Goal: Information Seeking & Learning: Learn about a topic

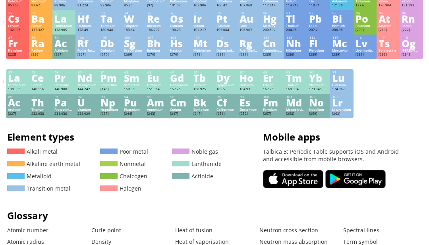
scroll to position [150, 2]
click at [315, 107] on div "No" at bounding box center [318, 102] width 19 height 9
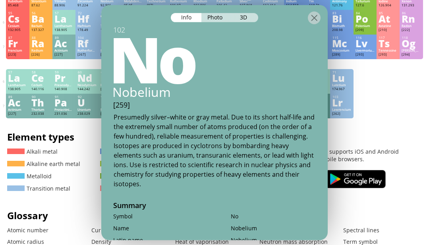
click at [244, 14] on div "3D" at bounding box center [243, 17] width 29 height 9
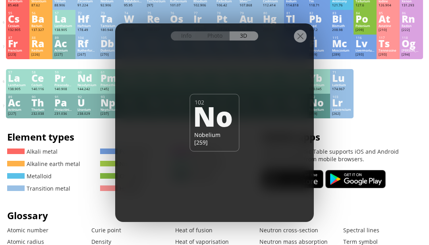
click at [301, 42] on div at bounding box center [300, 36] width 13 height 13
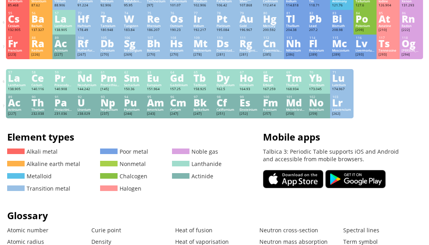
click at [341, 82] on div "Lu" at bounding box center [341, 77] width 19 height 9
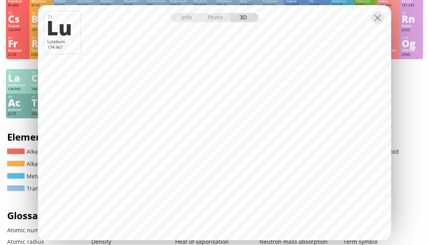
click at [377, 24] on div at bounding box center [377, 17] width 13 height 13
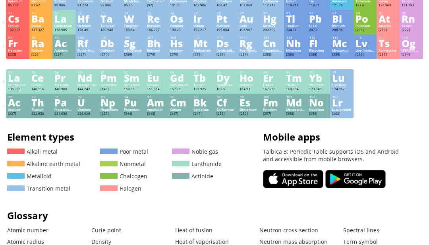
click at [17, 82] on div "La" at bounding box center [17, 77] width 19 height 9
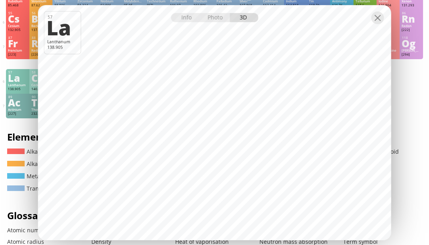
click at [380, 24] on div at bounding box center [377, 17] width 13 height 13
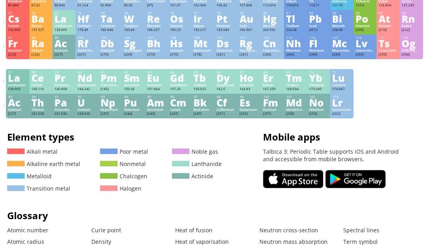
click at [370, 48] on div "Lv" at bounding box center [364, 43] width 19 height 9
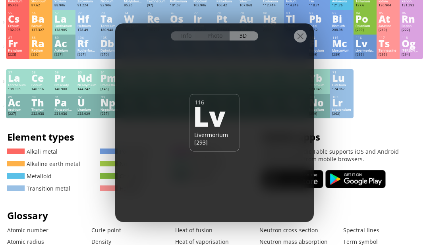
click at [306, 42] on div at bounding box center [300, 36] width 13 height 13
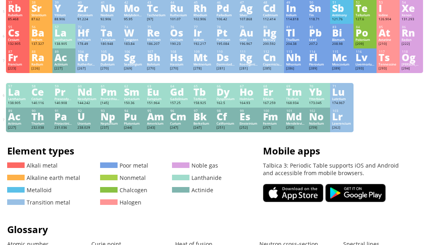
scroll to position [137, 2]
click at [19, 62] on div "Fr" at bounding box center [17, 57] width 19 height 9
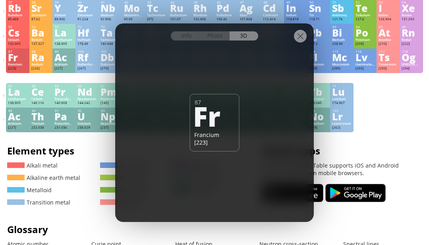
click at [300, 42] on div at bounding box center [300, 36] width 13 height 13
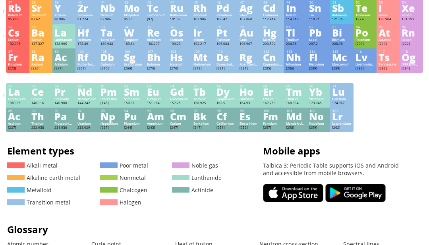
click at [63, 62] on div "Ac" at bounding box center [63, 57] width 19 height 9
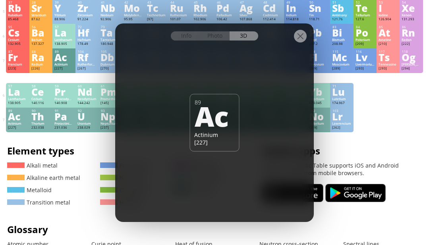
click at [292, 72] on div "Info Photo 3D Info Photo 3D 89 Ac Actinium [227] oxidized The model size is ...…" at bounding box center [214, 122] width 198 height 198
click at [300, 42] on div at bounding box center [300, 36] width 13 height 13
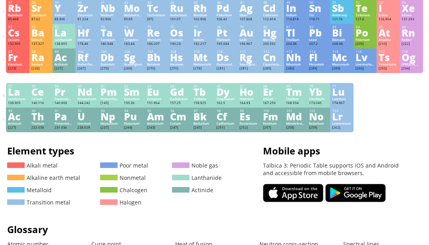
click at [234, 96] on div "Dy" at bounding box center [225, 91] width 19 height 9
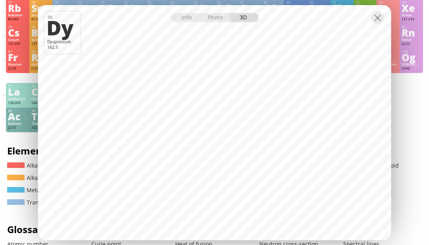
click at [371, 24] on div at bounding box center [377, 17] width 13 height 13
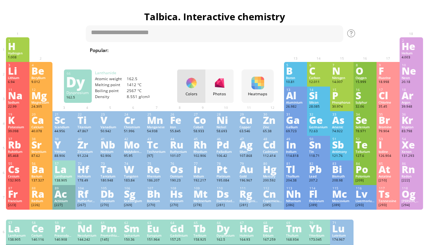
scroll to position [0, 0]
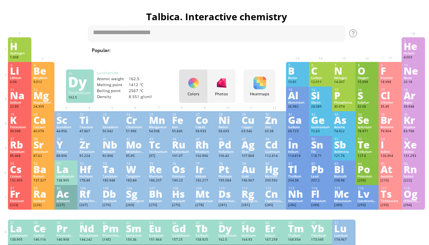
click at [162, 30] on div "tab" at bounding box center [156, 34] width 24 height 12
click at [240, 32] on textarea "******" at bounding box center [216, 33] width 257 height 17
type textarea "*"
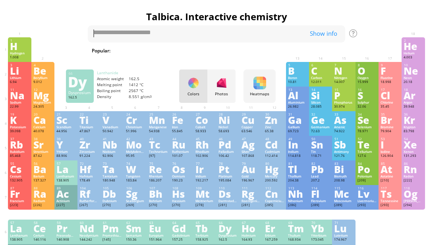
click at [381, 10] on h1 "Talbica. Interactive chemistry" at bounding box center [216, 16] width 421 height 13
click at [295, 51] on span "Methane" at bounding box center [307, 50] width 28 height 8
click at [325, 50] on span "[MEDICAL_DATA]" at bounding box center [346, 50] width 46 height 8
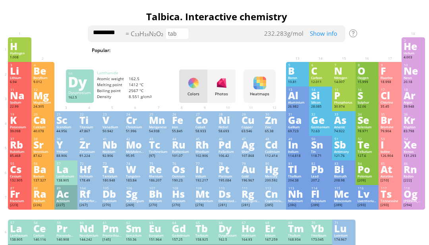
click at [257, 34] on textarea "*********" at bounding box center [216, 33] width 257 height 17
type textarea "*"
click at [365, 15] on h1 "Talbica. Interactive chemistry" at bounding box center [216, 16] width 421 height 13
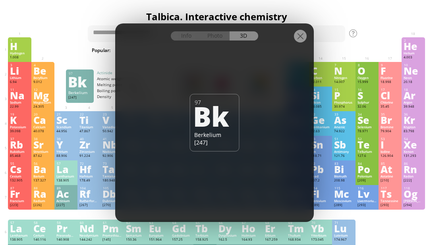
click at [298, 42] on div at bounding box center [300, 36] width 13 height 13
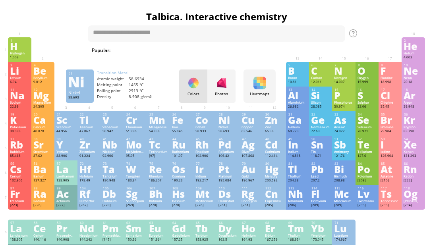
click at [226, 129] on div "Nickel" at bounding box center [227, 127] width 19 height 4
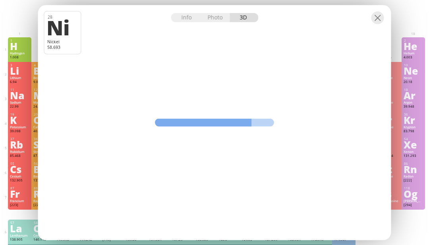
click at [375, 24] on div at bounding box center [377, 17] width 13 height 13
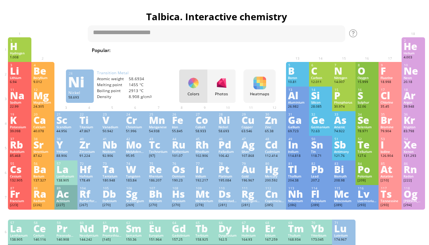
click at [223, 124] on div "Ni" at bounding box center [227, 119] width 19 height 9
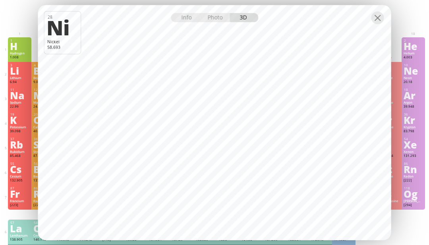
click at [383, 24] on div at bounding box center [377, 17] width 13 height 13
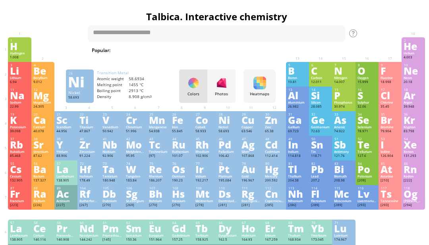
click at [417, 47] on div "He" at bounding box center [412, 46] width 19 height 9
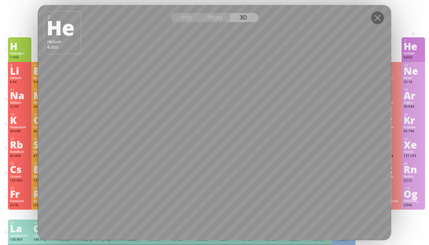
click at [374, 24] on div at bounding box center [377, 17] width 13 height 13
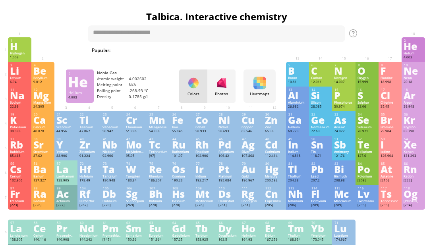
click at [380, 24] on div at bounding box center [377, 17] width 13 height 13
click at [15, 50] on div "H" at bounding box center [19, 46] width 19 height 9
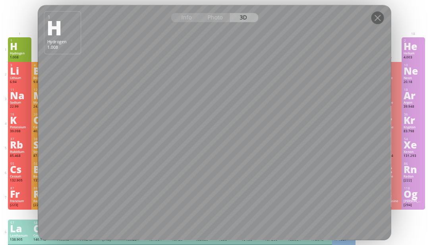
click at [379, 24] on div at bounding box center [377, 17] width 13 height 13
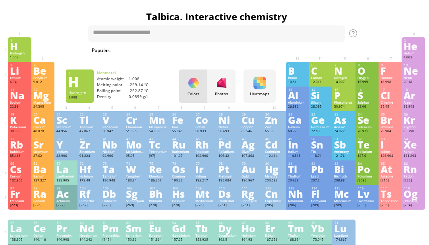
click at [272, 124] on div "Zn" at bounding box center [274, 119] width 19 height 9
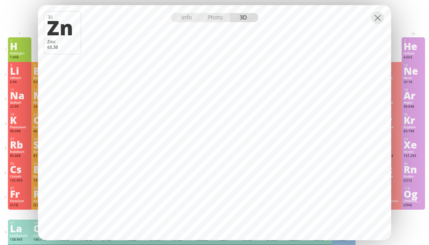
click at [380, 24] on div at bounding box center [377, 17] width 13 height 13
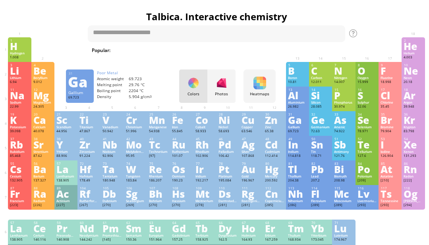
click at [296, 124] on div "Ga" at bounding box center [297, 119] width 19 height 9
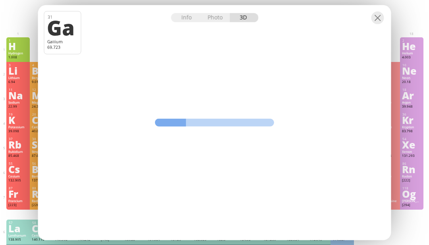
scroll to position [0, 2]
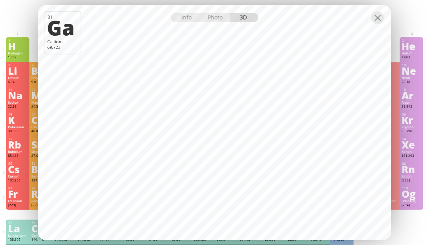
click at [379, 24] on div at bounding box center [377, 17] width 13 height 13
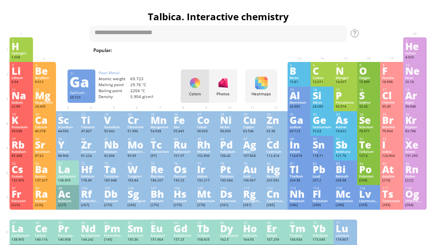
scroll to position [0, 0]
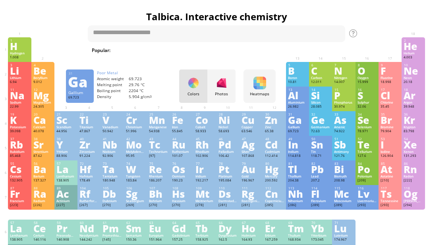
click at [15, 54] on div "Hydrogen" at bounding box center [19, 53] width 19 height 4
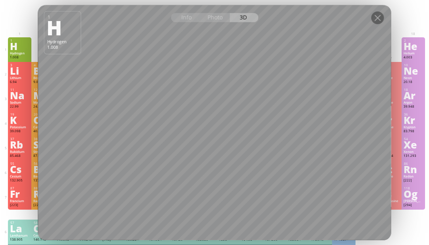
click at [371, 24] on div at bounding box center [377, 17] width 13 height 13
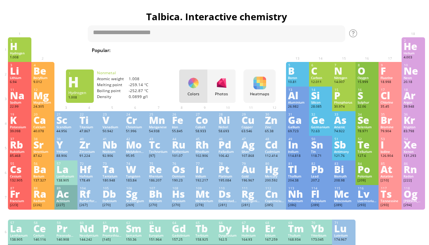
click at [415, 83] on div "20.18" at bounding box center [412, 82] width 19 height 5
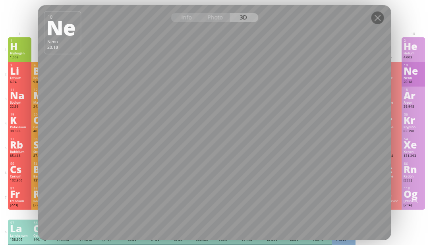
click at [377, 18] on div at bounding box center [377, 17] width 13 height 13
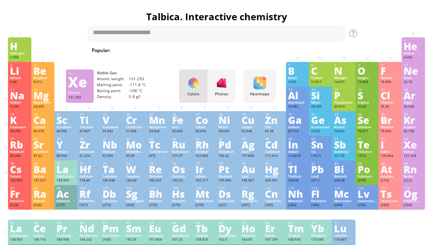
click at [406, 158] on div "131.293" at bounding box center [412, 156] width 19 height 5
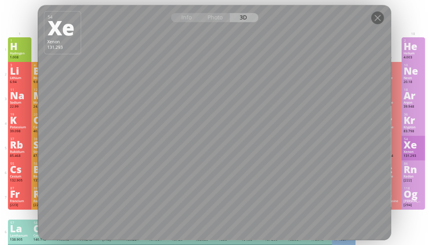
click at [380, 17] on div at bounding box center [377, 17] width 13 height 13
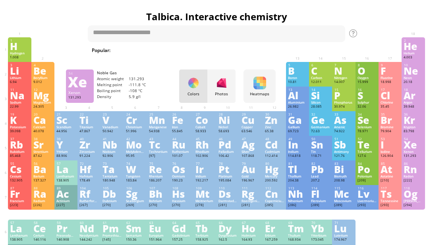
click at [405, 124] on div "Kr" at bounding box center [412, 119] width 19 height 9
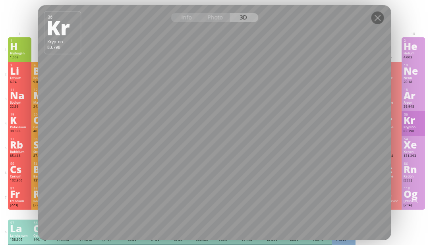
click at [379, 17] on div at bounding box center [377, 17] width 13 height 13
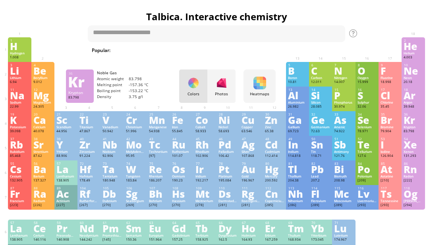
click at [246, 90] on div "Heatmaps Heatmaps Normal mode Melting point Boiling point Density Atomic weight…" at bounding box center [259, 85] width 32 height 33
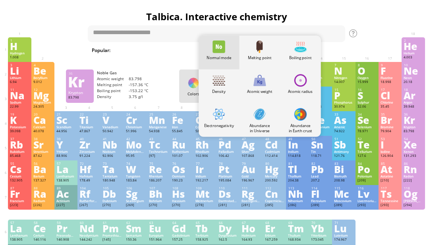
click at [254, 47] on div at bounding box center [259, 46] width 13 height 13
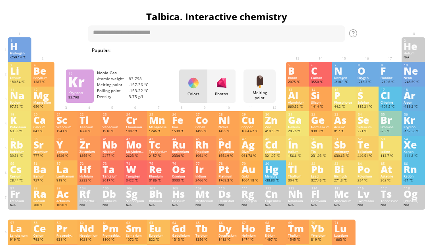
click at [259, 94] on div "Melting point" at bounding box center [259, 95] width 28 height 10
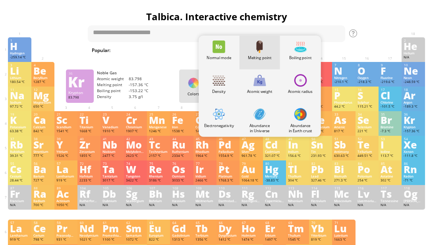
click at [215, 44] on div at bounding box center [218, 46] width 13 height 13
